Goal: Task Accomplishment & Management: Use online tool/utility

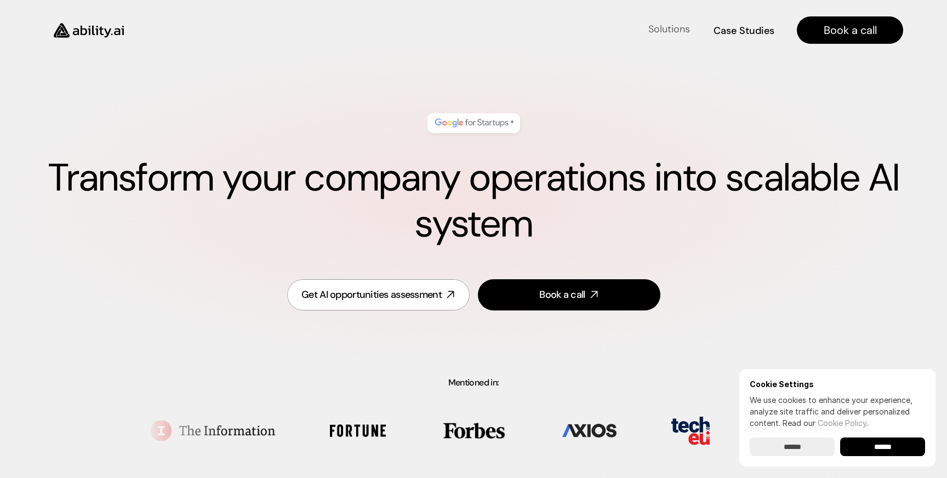
click at [673, 32] on h4 "Solutions" at bounding box center [669, 29] width 42 height 14
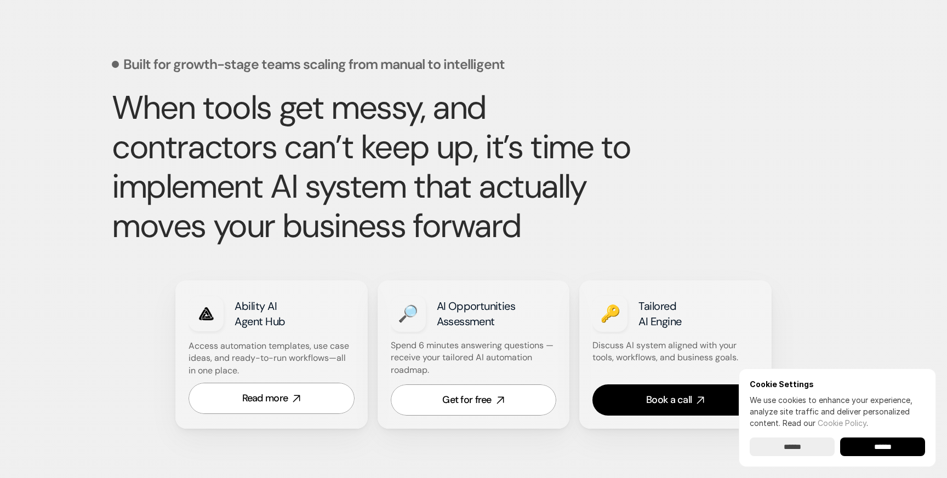
scroll to position [474, 0]
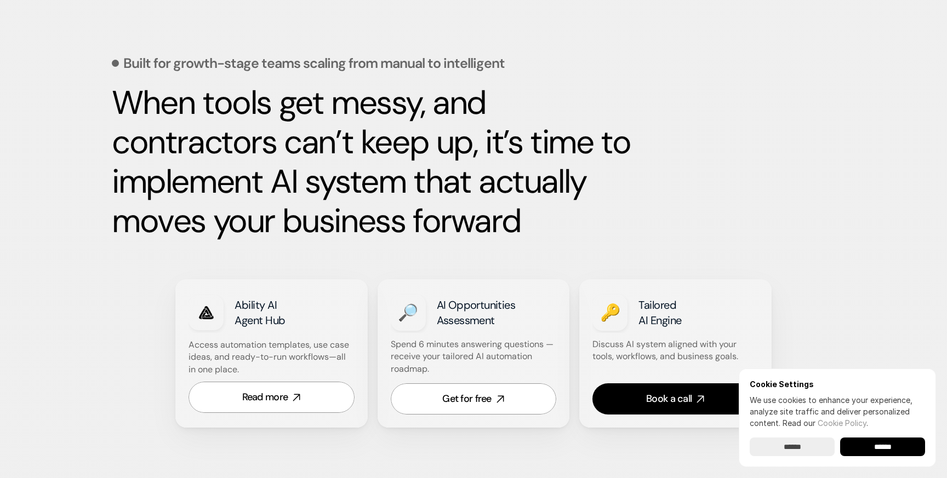
click at [872, 448] on input "******" at bounding box center [882, 447] width 85 height 19
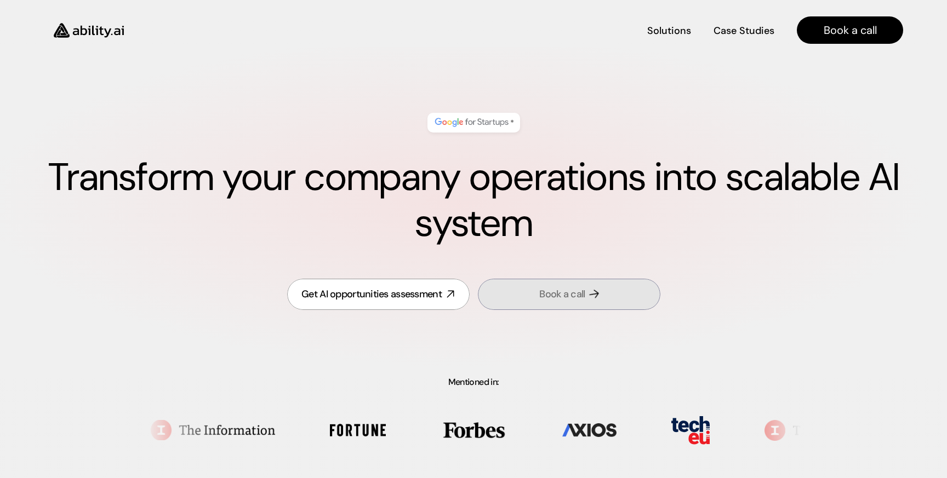
scroll to position [0, 0]
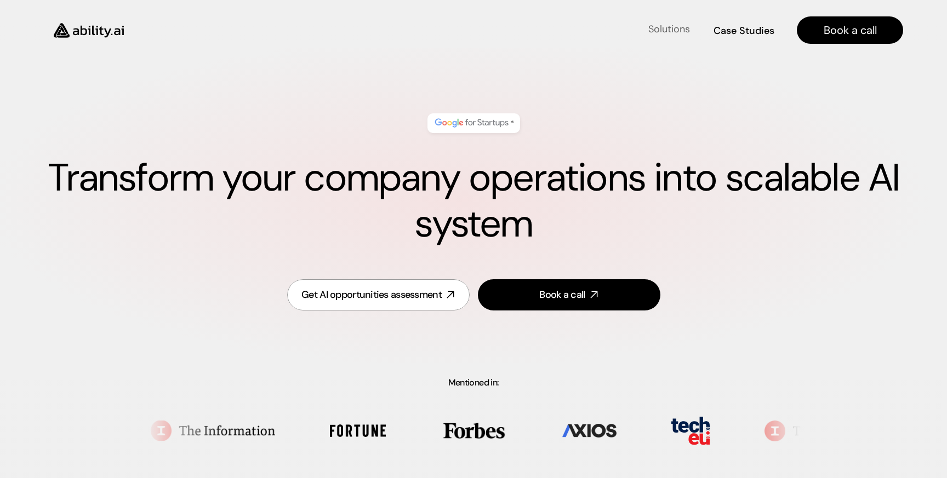
click at [671, 33] on h4 "Solutions" at bounding box center [669, 29] width 42 height 14
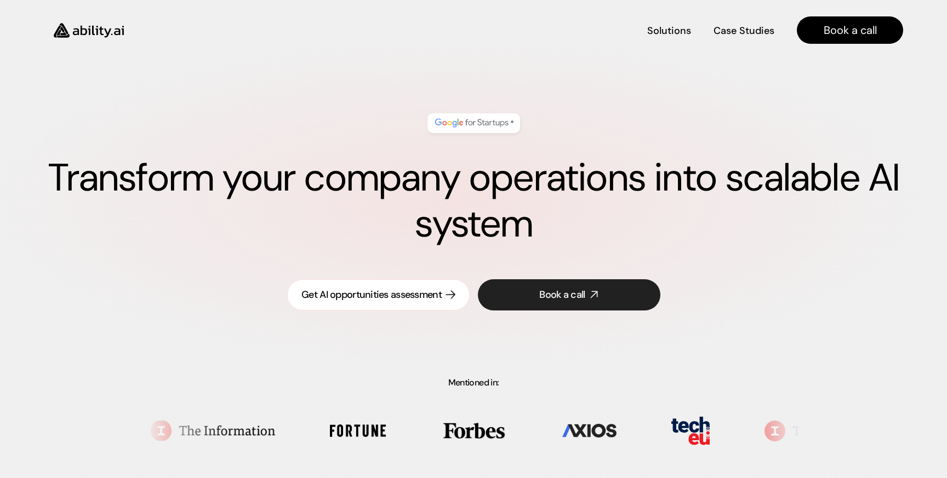
click at [427, 296] on div "Get AI opportunities assessment" at bounding box center [371, 295] width 140 height 14
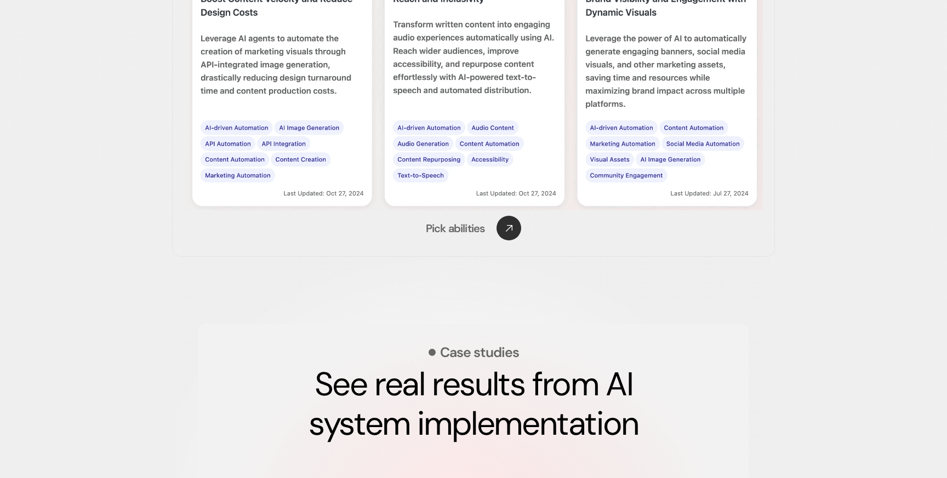
scroll to position [1878, 0]
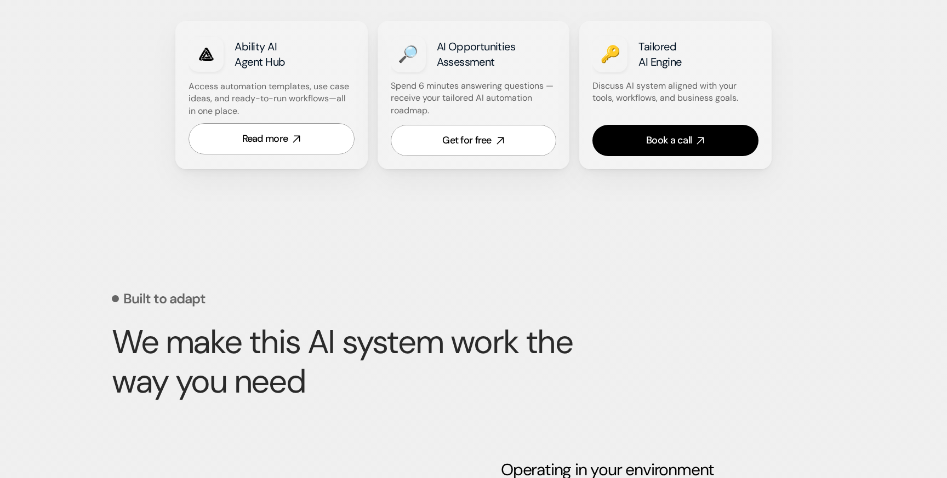
scroll to position [734, 0]
